Goal: Complete application form

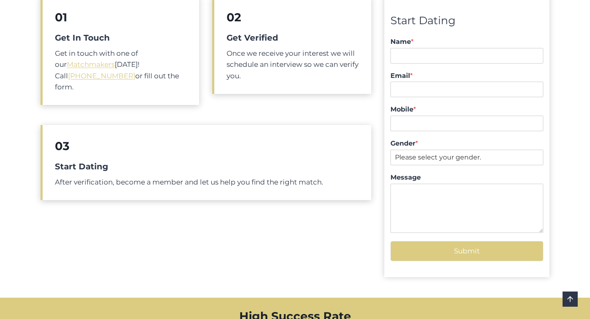
scroll to position [358, 0]
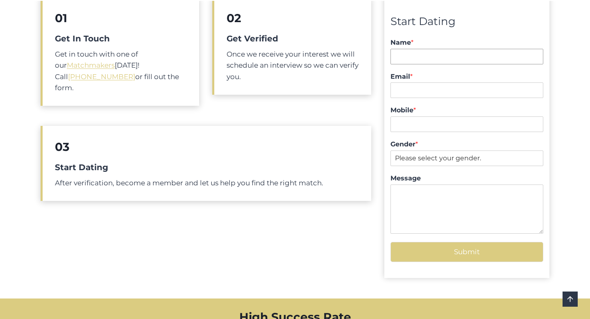
click at [422, 56] on input "Name *" at bounding box center [466, 57] width 153 height 16
type input "[PERSON_NAME]"
type input "[EMAIL_ADDRESS][DOMAIN_NAME]"
drag, startPoint x: 443, startPoint y: 124, endPoint x: 404, endPoint y: 126, distance: 38.5
click at [404, 126] on input "0423374403" at bounding box center [466, 124] width 153 height 16
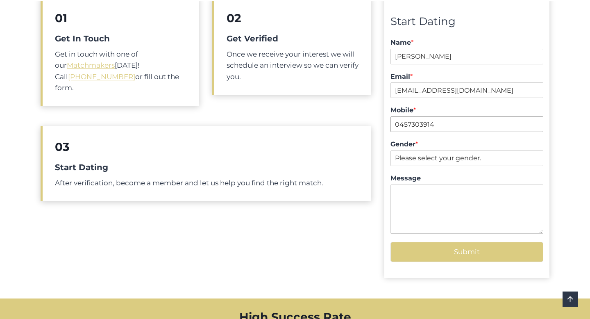
type input "0457303914"
click at [440, 212] on textarea "Message" at bounding box center [466, 208] width 153 height 49
type textarea "hey guys just got your email to update my profile for my phone number"
click at [487, 248] on button "Submit" at bounding box center [466, 252] width 153 height 20
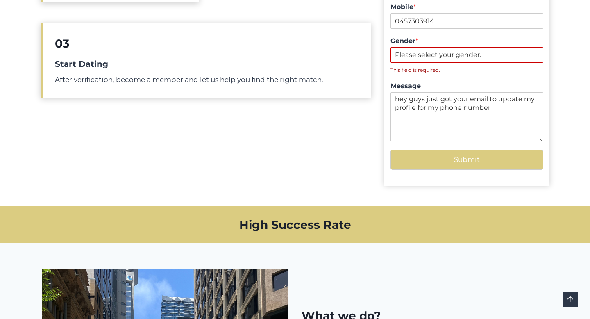
scroll to position [463, 0]
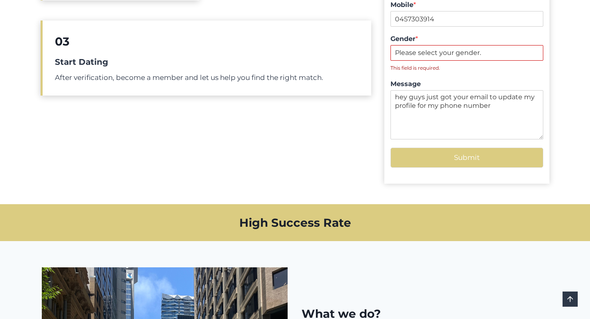
click at [431, 56] on select "Please select your gender. [DEMOGRAPHIC_DATA] [DEMOGRAPHIC_DATA]" at bounding box center [466, 53] width 153 height 16
select select "[DEMOGRAPHIC_DATA]"
click at [390, 45] on select "Please select your gender. [DEMOGRAPHIC_DATA] [DEMOGRAPHIC_DATA]" at bounding box center [466, 53] width 153 height 16
click at [447, 158] on div "Start Dating Name * jacob grant First - Last Email * scoobietunesmusic@gmail.co…" at bounding box center [466, 37] width 165 height 291
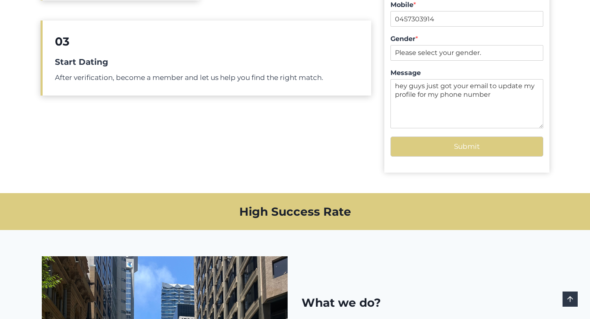
click at [447, 145] on button "Submit" at bounding box center [466, 146] width 153 height 20
